Goal: Find specific page/section: Find specific page/section

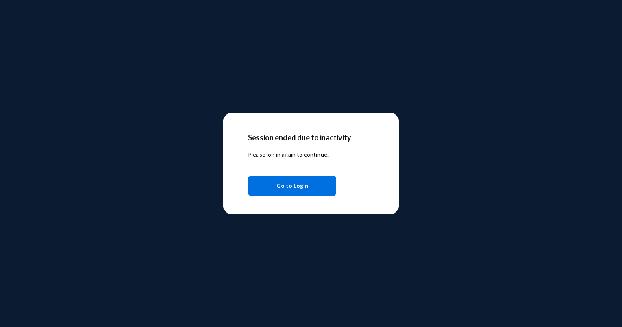
click at [251, 185] on button "Go to Login" at bounding box center [292, 186] width 88 height 20
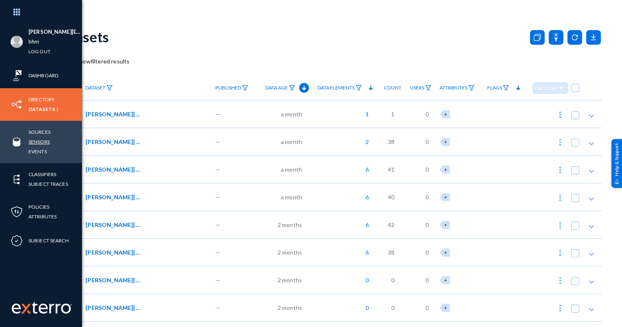
click at [36, 143] on link "Sensors" at bounding box center [39, 141] width 21 height 9
